Goal: Task Accomplishment & Management: Use online tool/utility

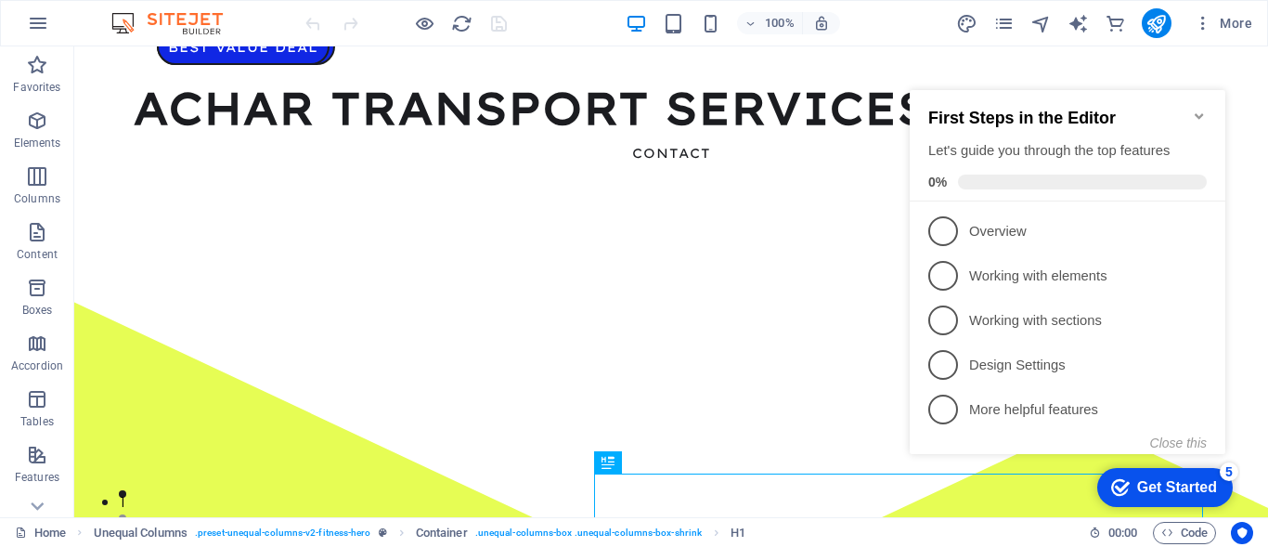
click at [1198, 109] on icon "Minimize checklist" at bounding box center [1199, 116] width 15 height 15
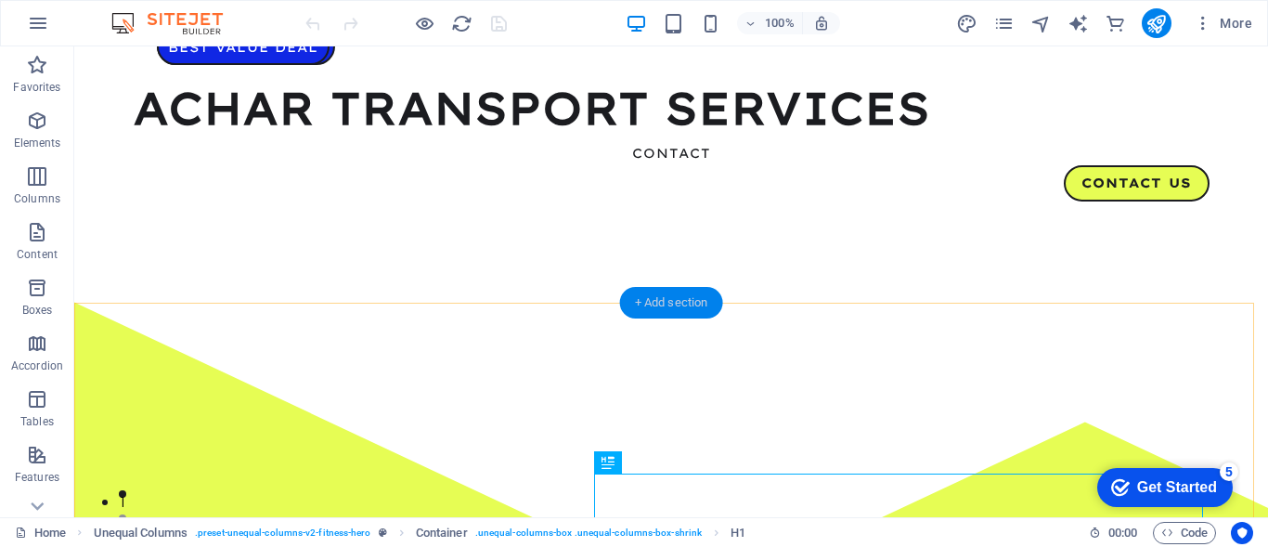
click at [665, 296] on div "+ Add section" at bounding box center [671, 303] width 103 height 32
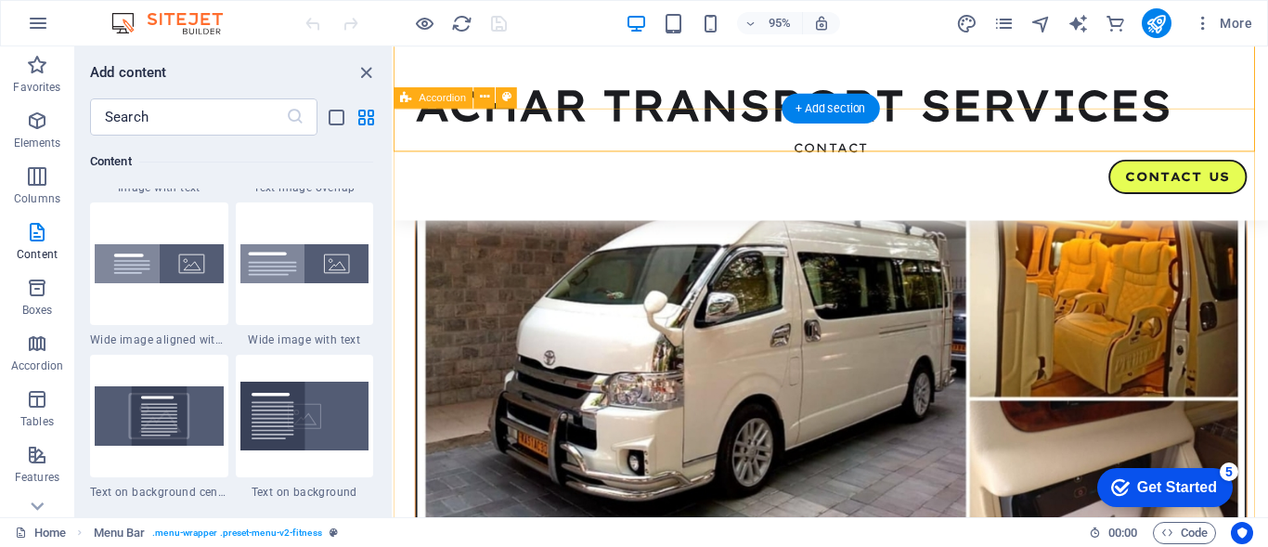
scroll to position [556, 0]
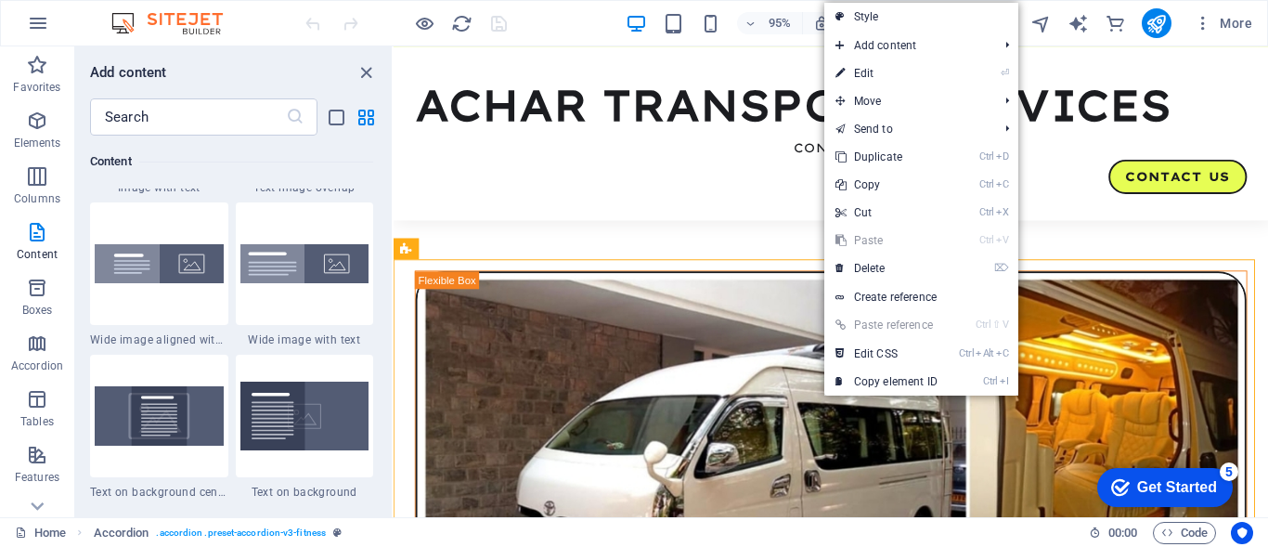
click at [871, 230] on link "Ctrl V Paste" at bounding box center [886, 240] width 124 height 28
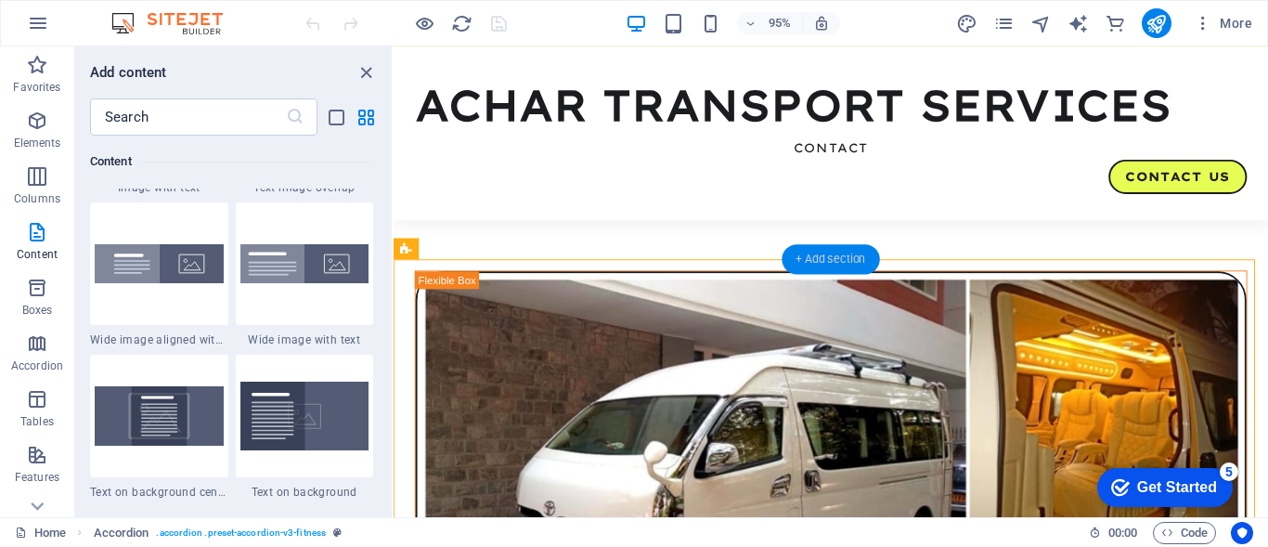
click at [822, 265] on div "+ Add section" at bounding box center [829, 259] width 97 height 30
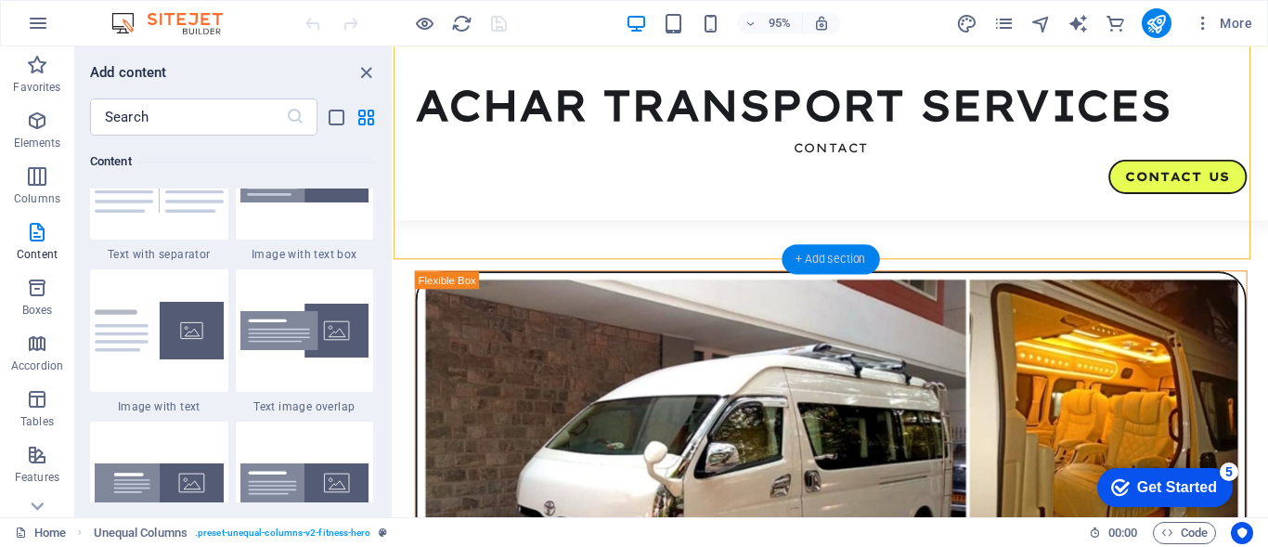
scroll to position [3471, 0]
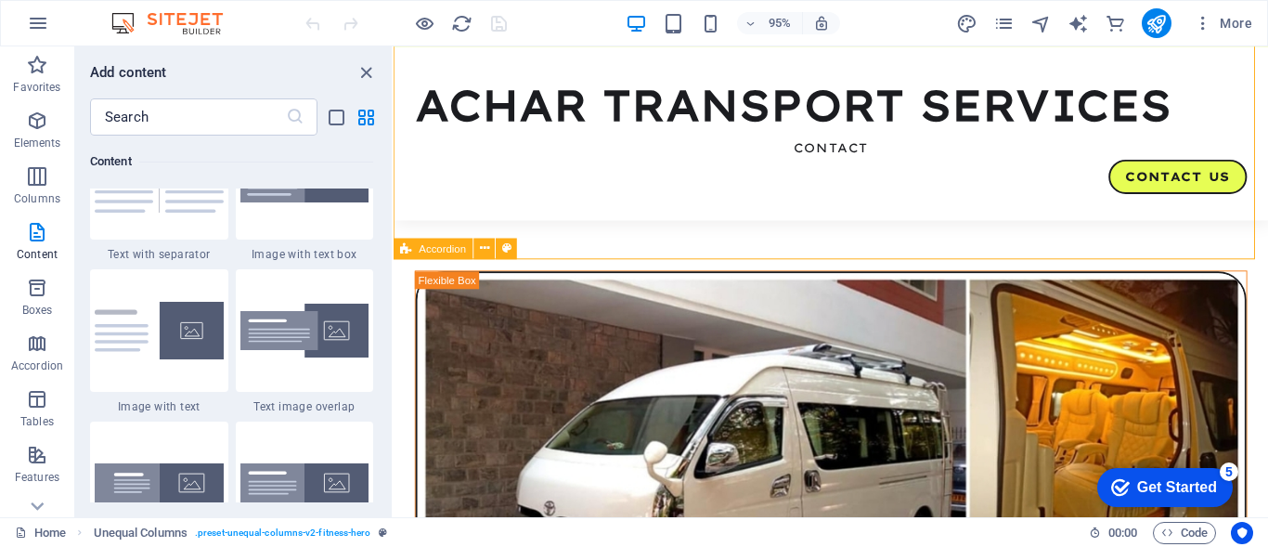
drag, startPoint x: 1216, startPoint y: 311, endPoint x: 792, endPoint y: 271, distance: 426.0
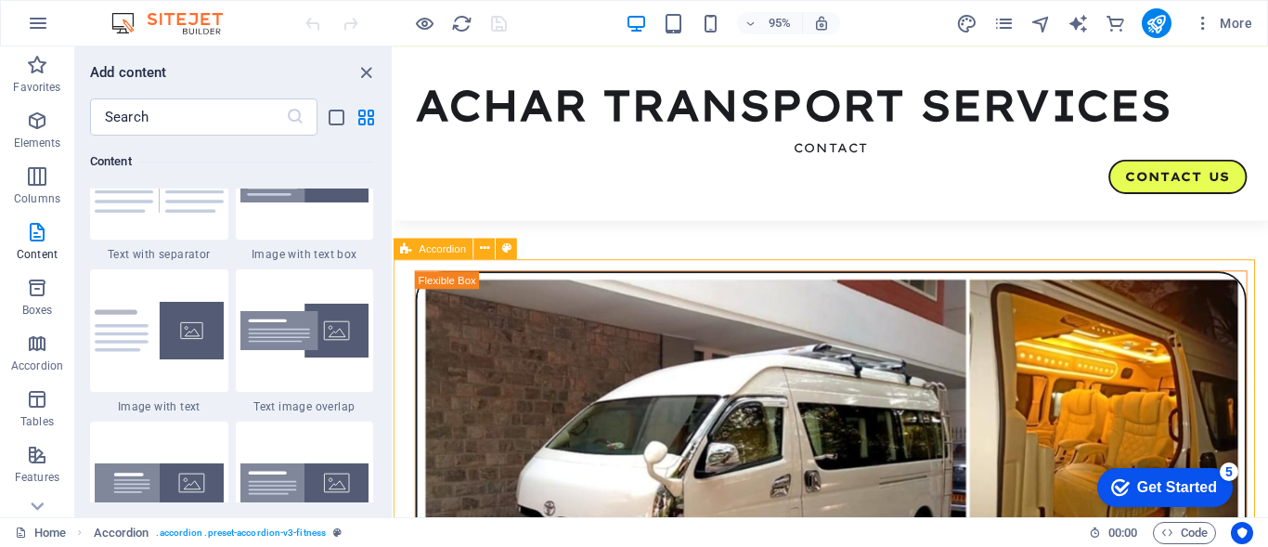
click at [362, 65] on icon "close panel" at bounding box center [365, 72] width 21 height 21
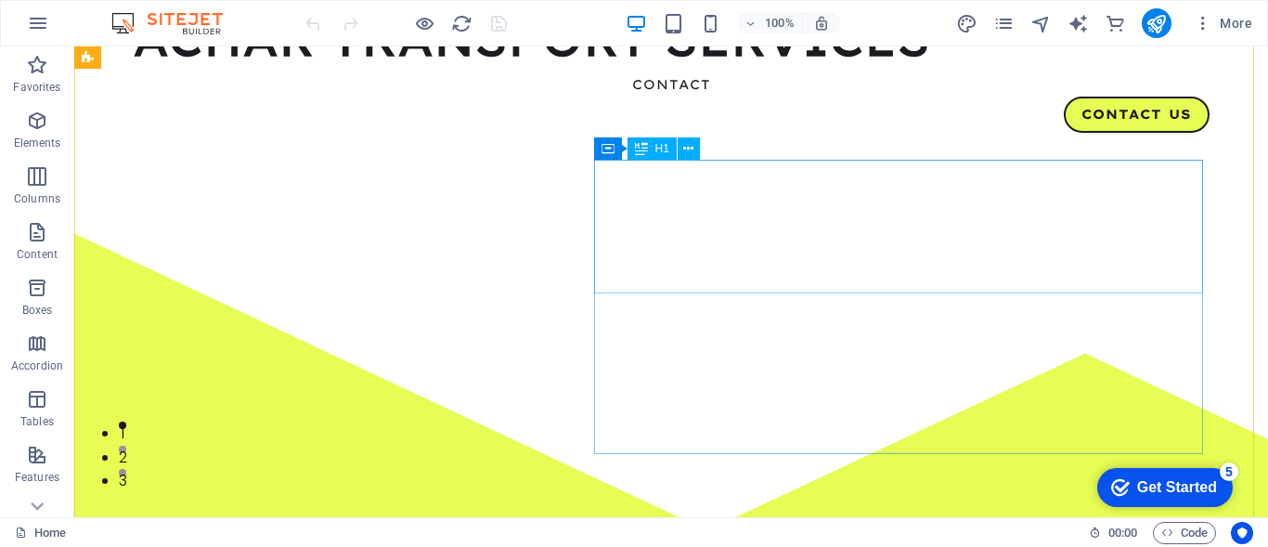
scroll to position [0, 0]
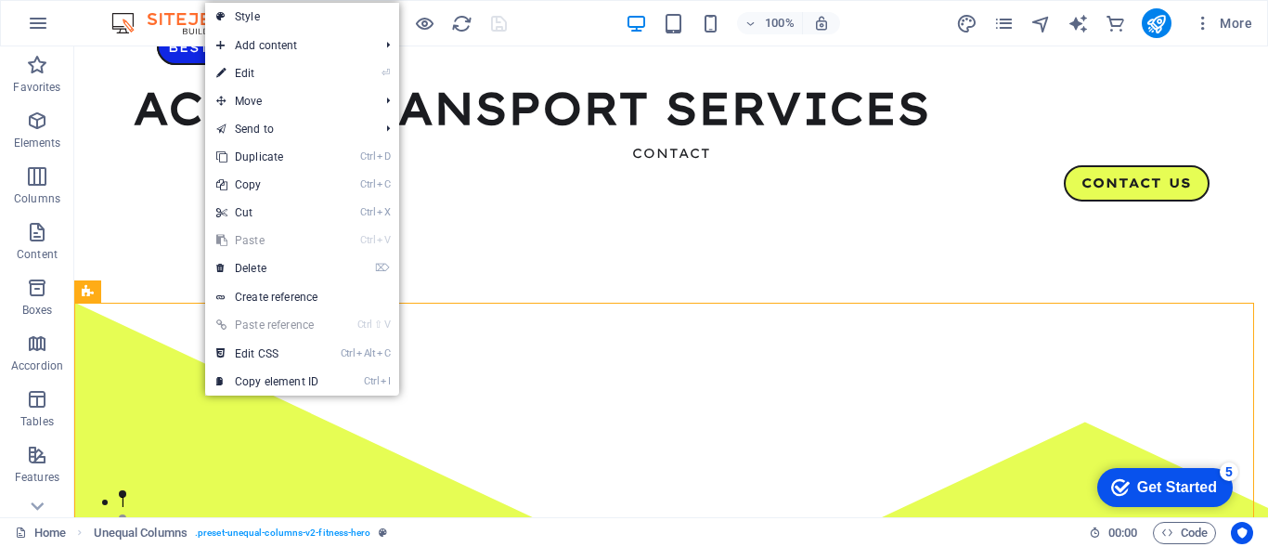
click at [247, 239] on link "Ctrl V Paste" at bounding box center [267, 240] width 124 height 28
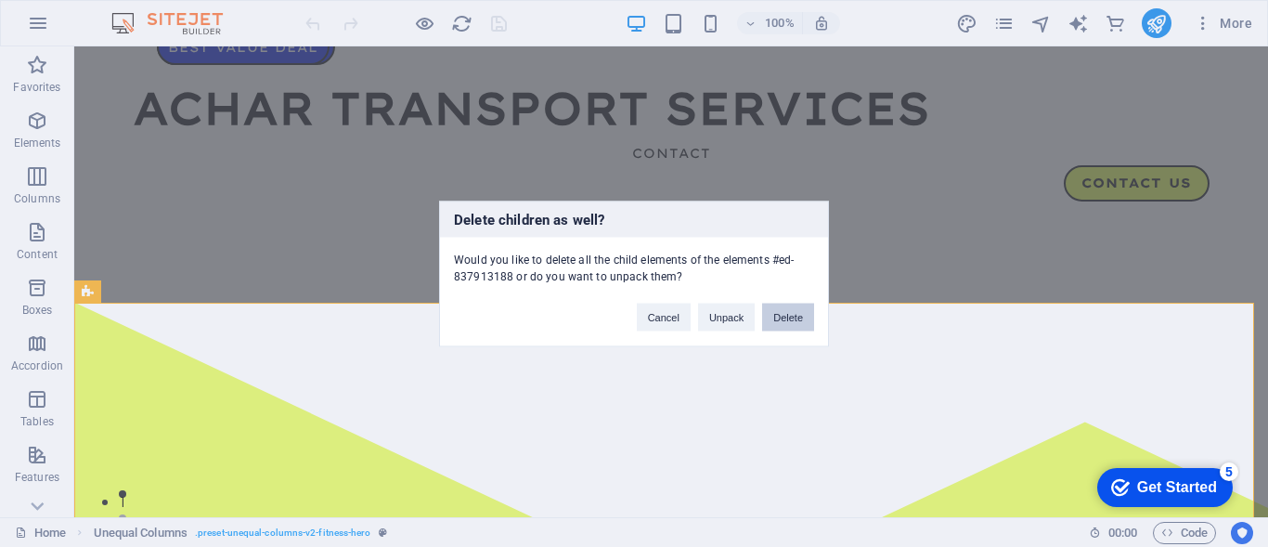
click at [786, 318] on button "Delete" at bounding box center [788, 317] width 52 height 28
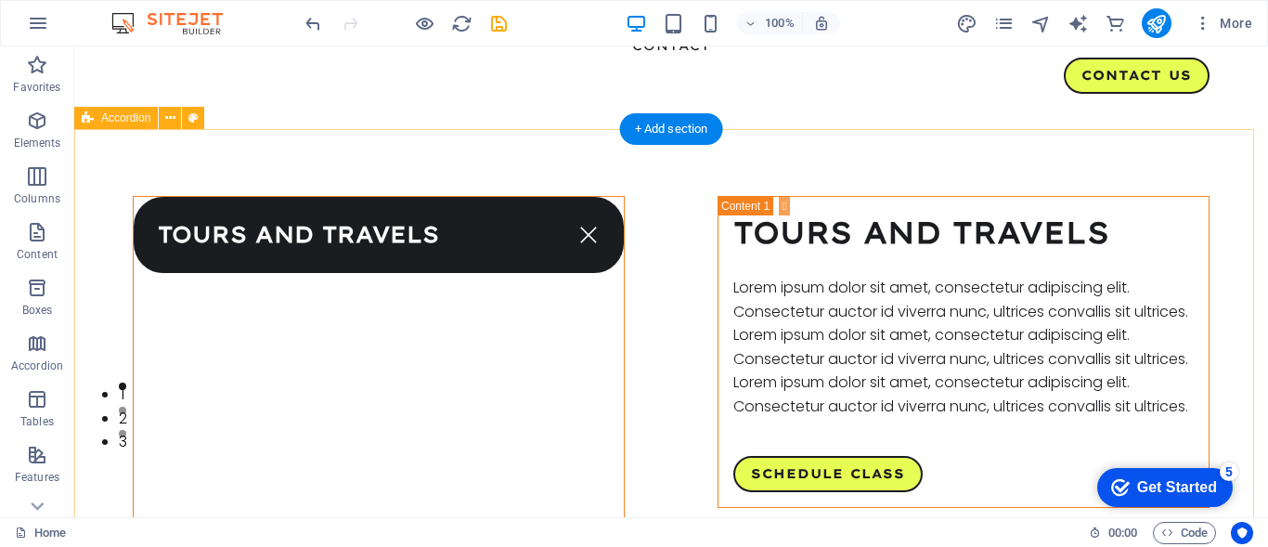
scroll to position [39, 0]
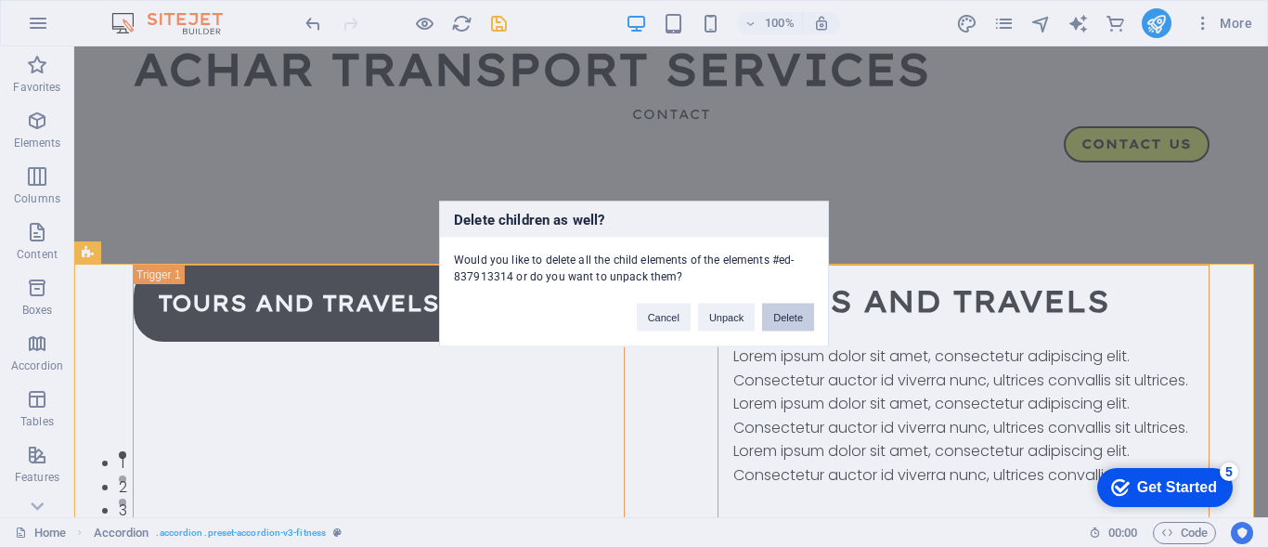
click at [792, 310] on button "Delete" at bounding box center [788, 317] width 52 height 28
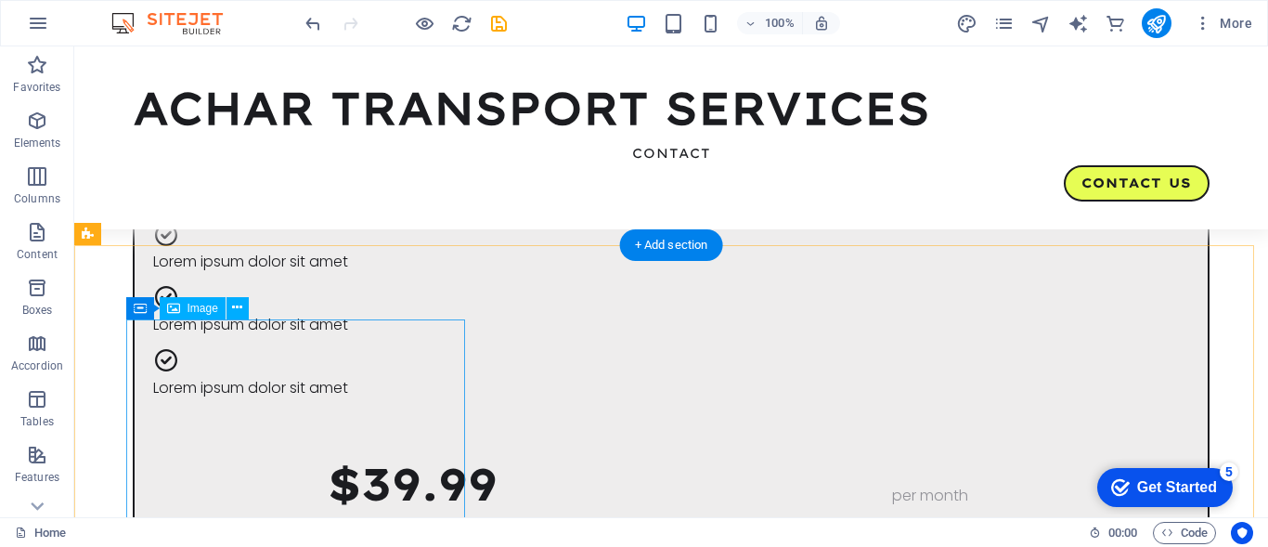
scroll to position [843, 0]
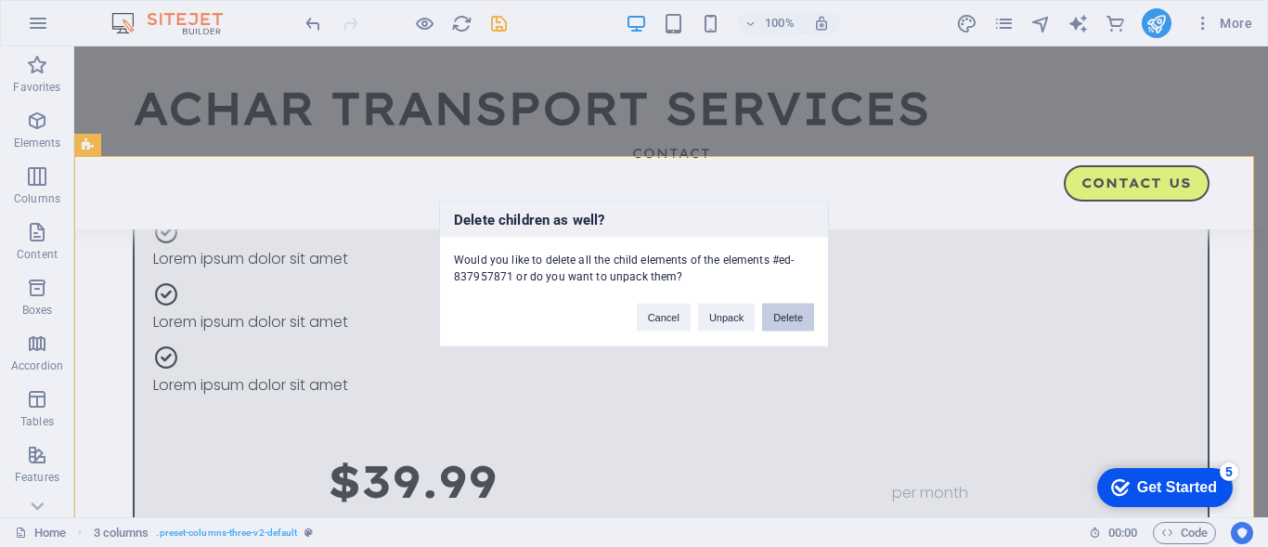
click at [781, 316] on button "Delete" at bounding box center [788, 317] width 52 height 28
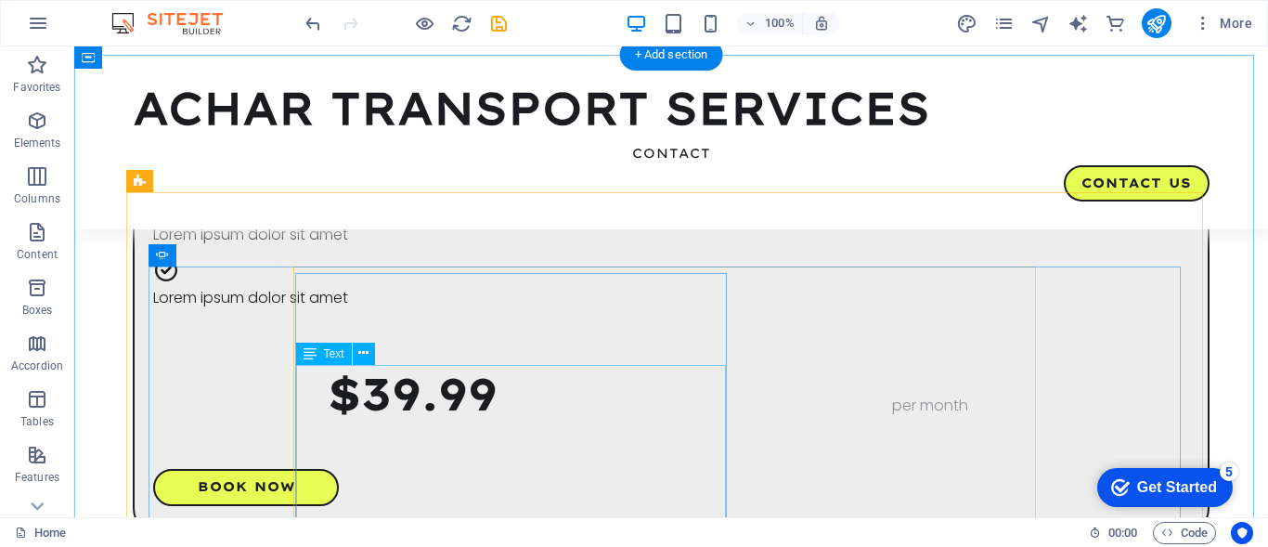
scroll to position [925, 0]
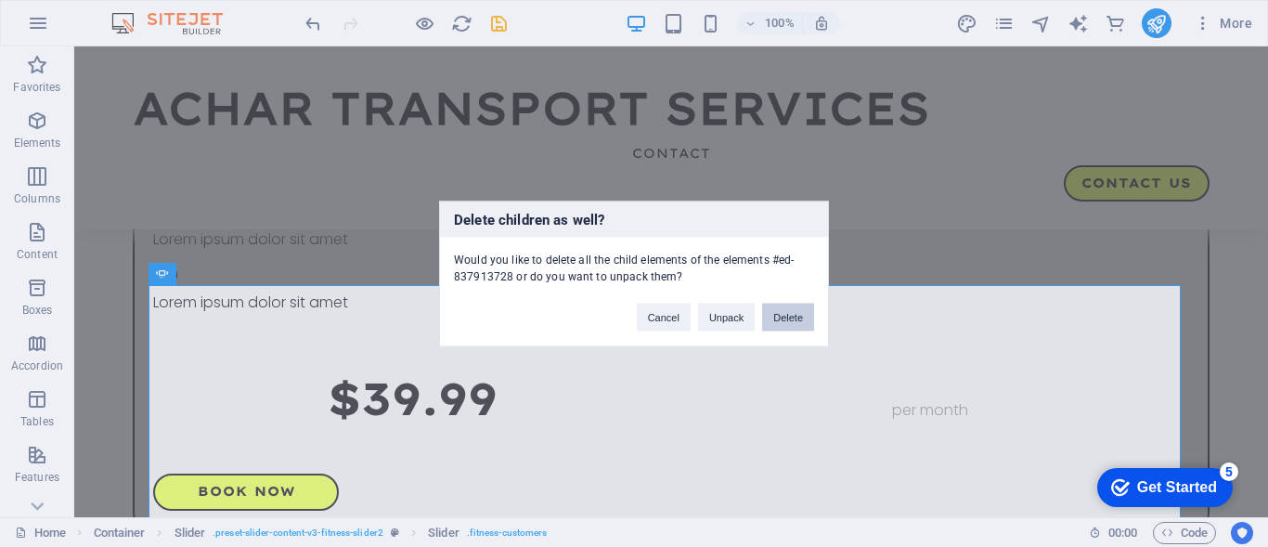
click at [788, 320] on button "Delete" at bounding box center [788, 317] width 52 height 28
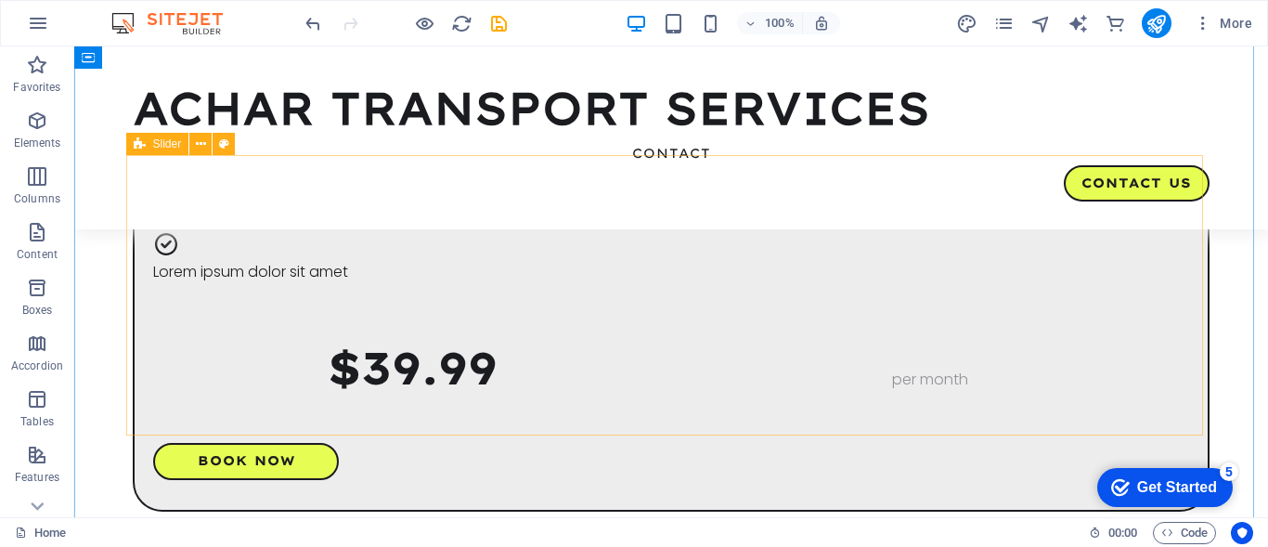
scroll to position [954, 0]
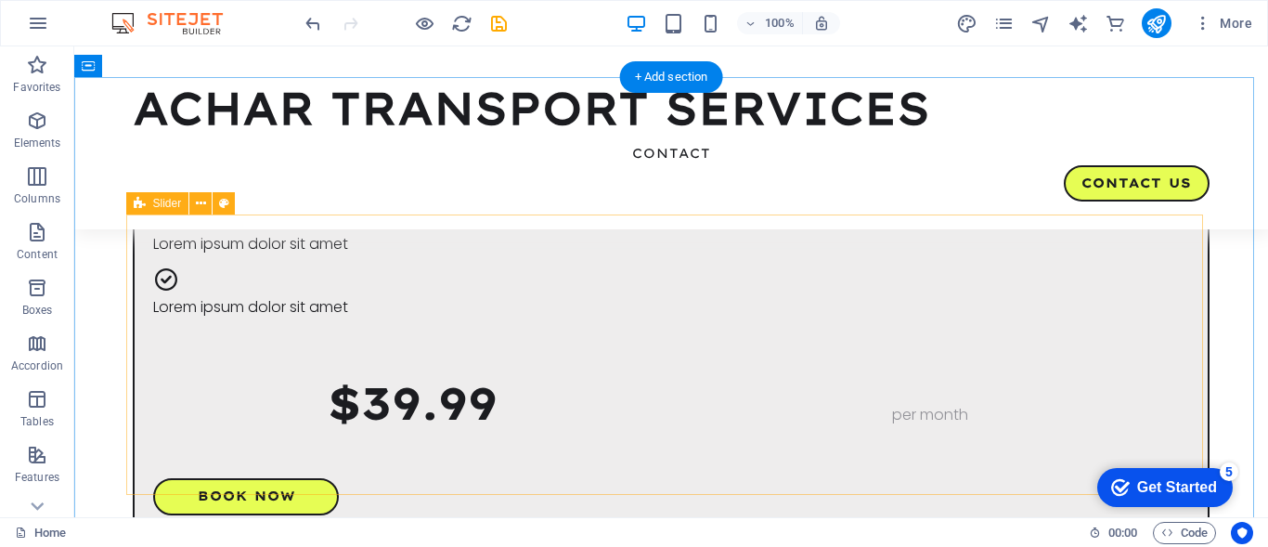
scroll to position [922, 0]
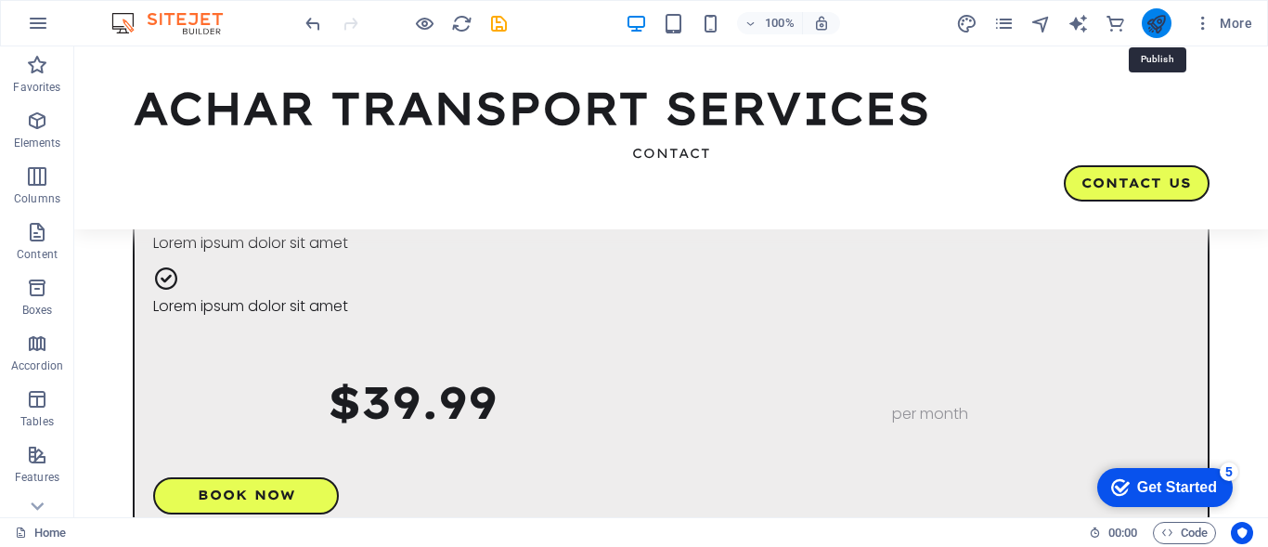
click at [1151, 19] on icon "publish" at bounding box center [1155, 23] width 21 height 21
